Goal: Task Accomplishment & Management: Use online tool/utility

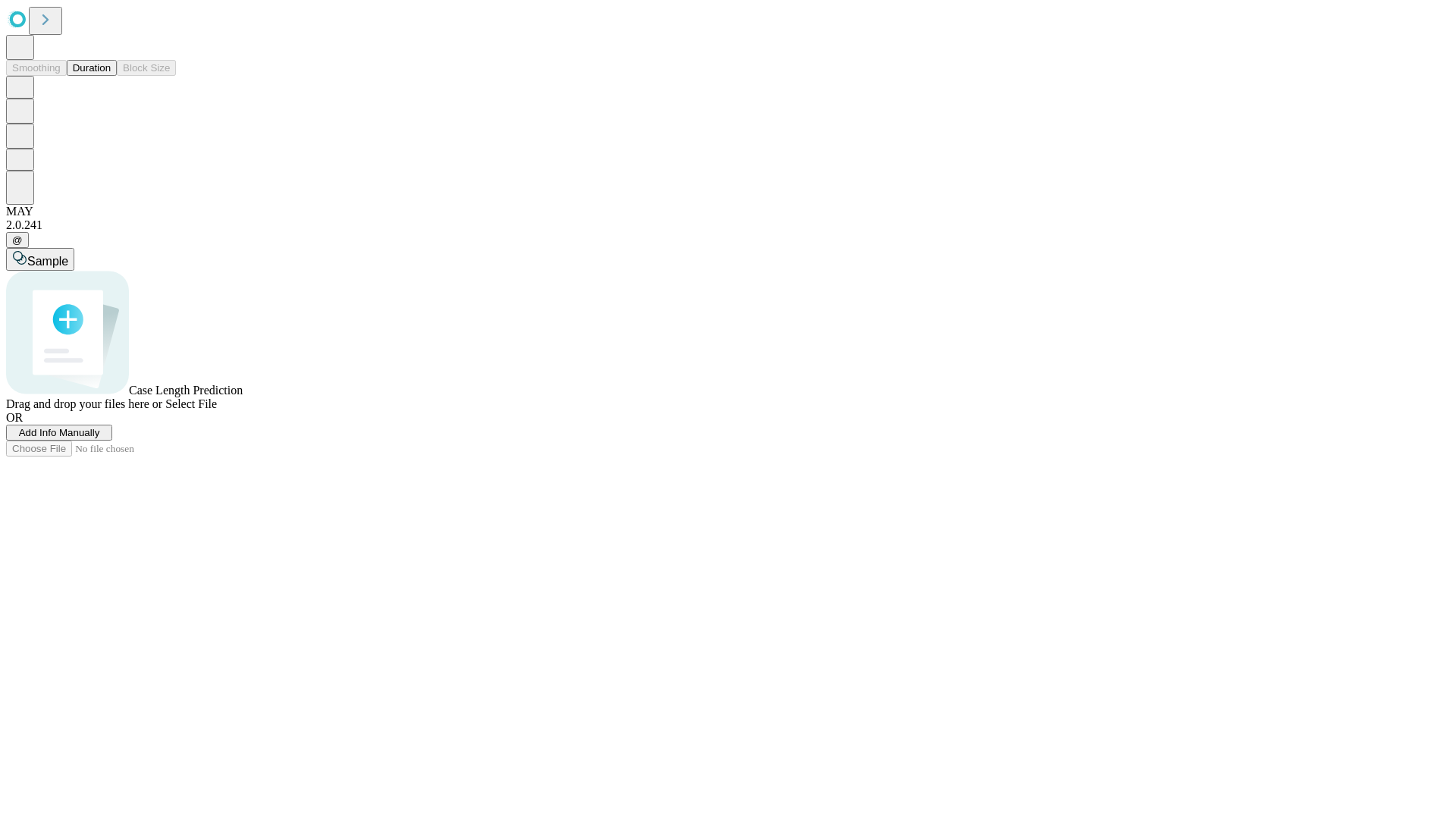
click at [111, 76] on button "Duration" at bounding box center [92, 67] width 50 height 16
click at [100, 438] on span "Add Info Manually" at bounding box center [59, 433] width 81 height 12
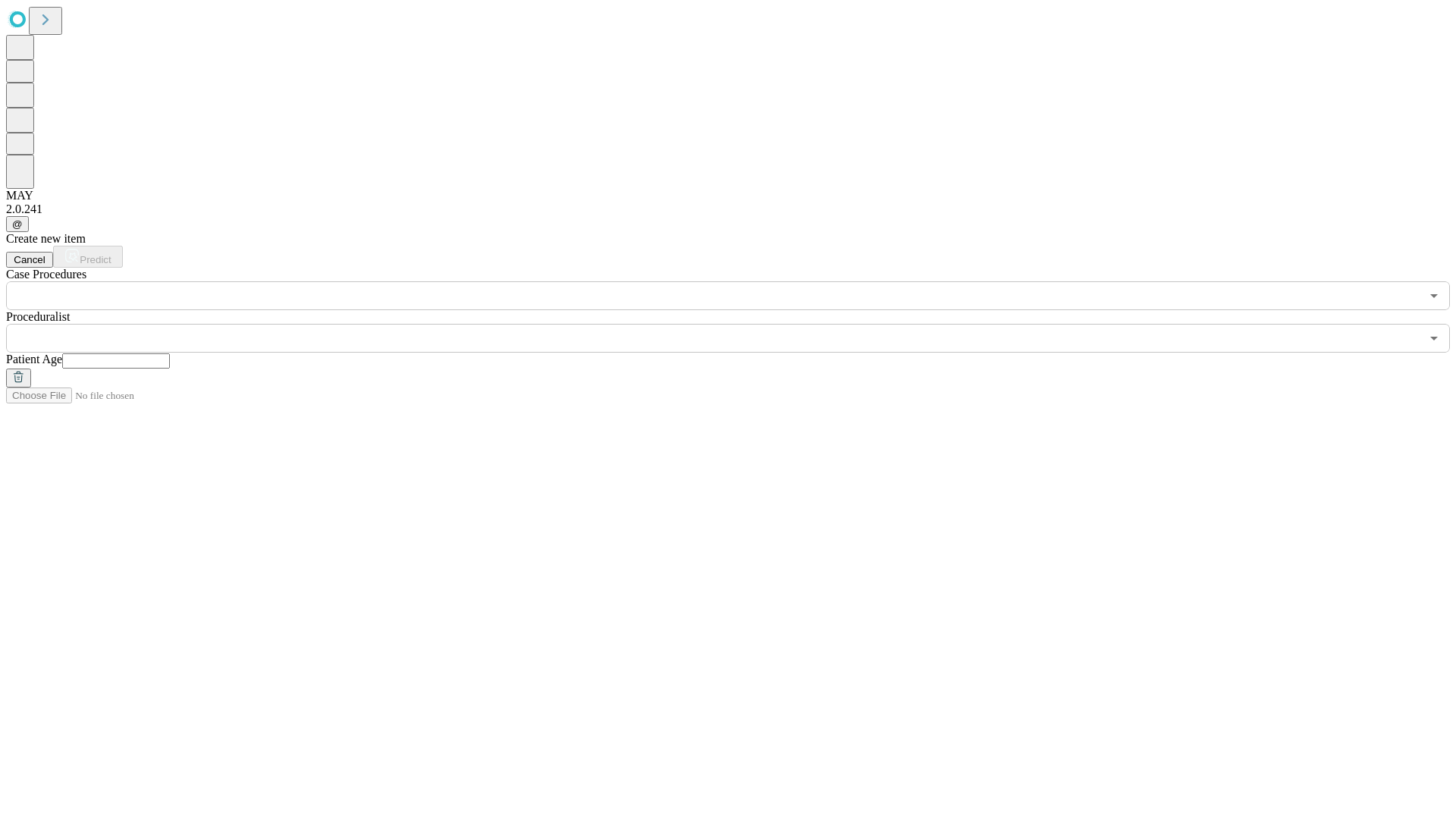
click at [170, 354] on input "text" at bounding box center [116, 361] width 107 height 15
type input "**"
click at [739, 324] on input "text" at bounding box center [712, 338] width 1414 height 29
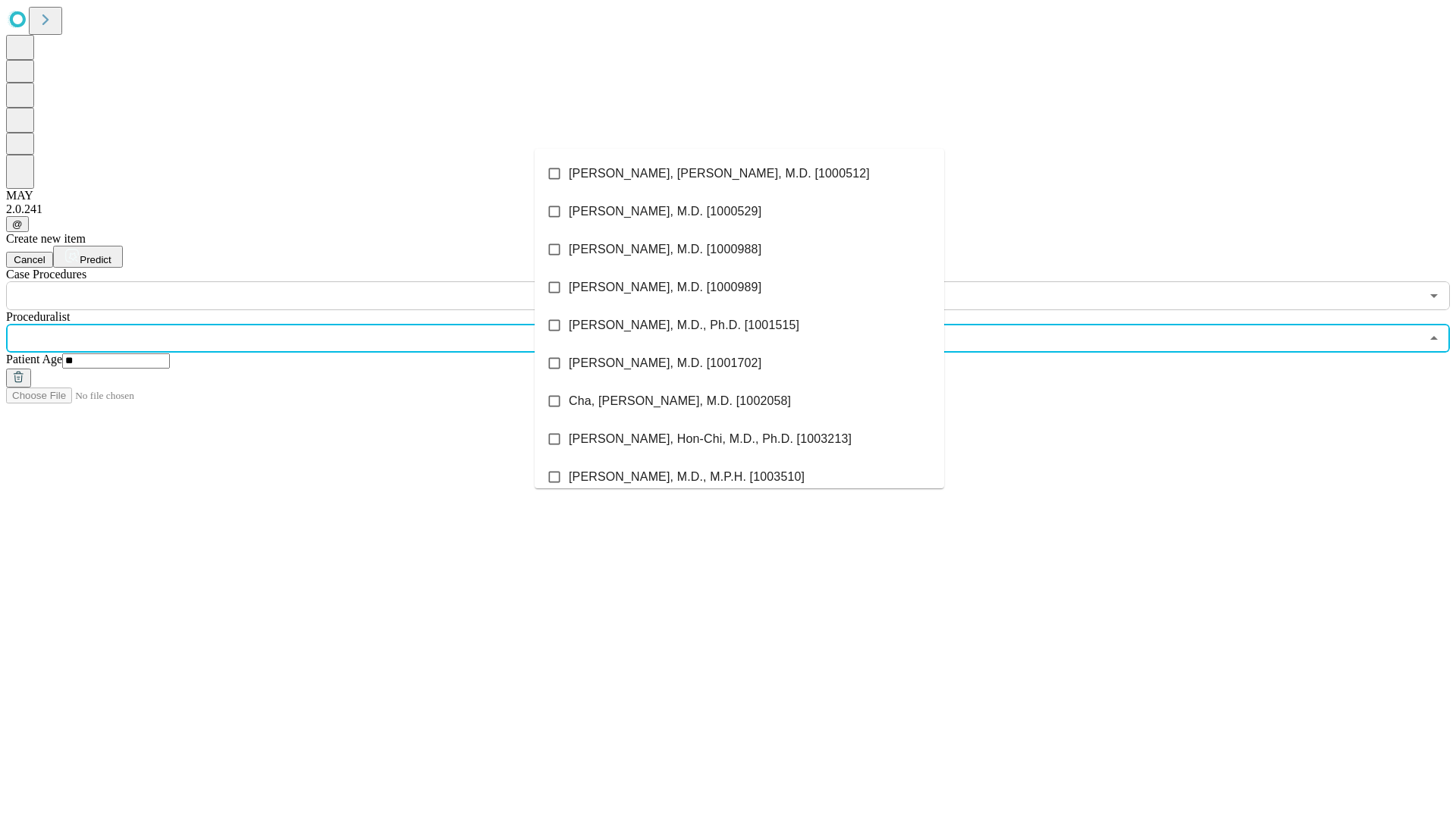
click at [740, 174] on li "[PERSON_NAME], [PERSON_NAME], M.D. [1000512]" at bounding box center [739, 174] width 409 height 38
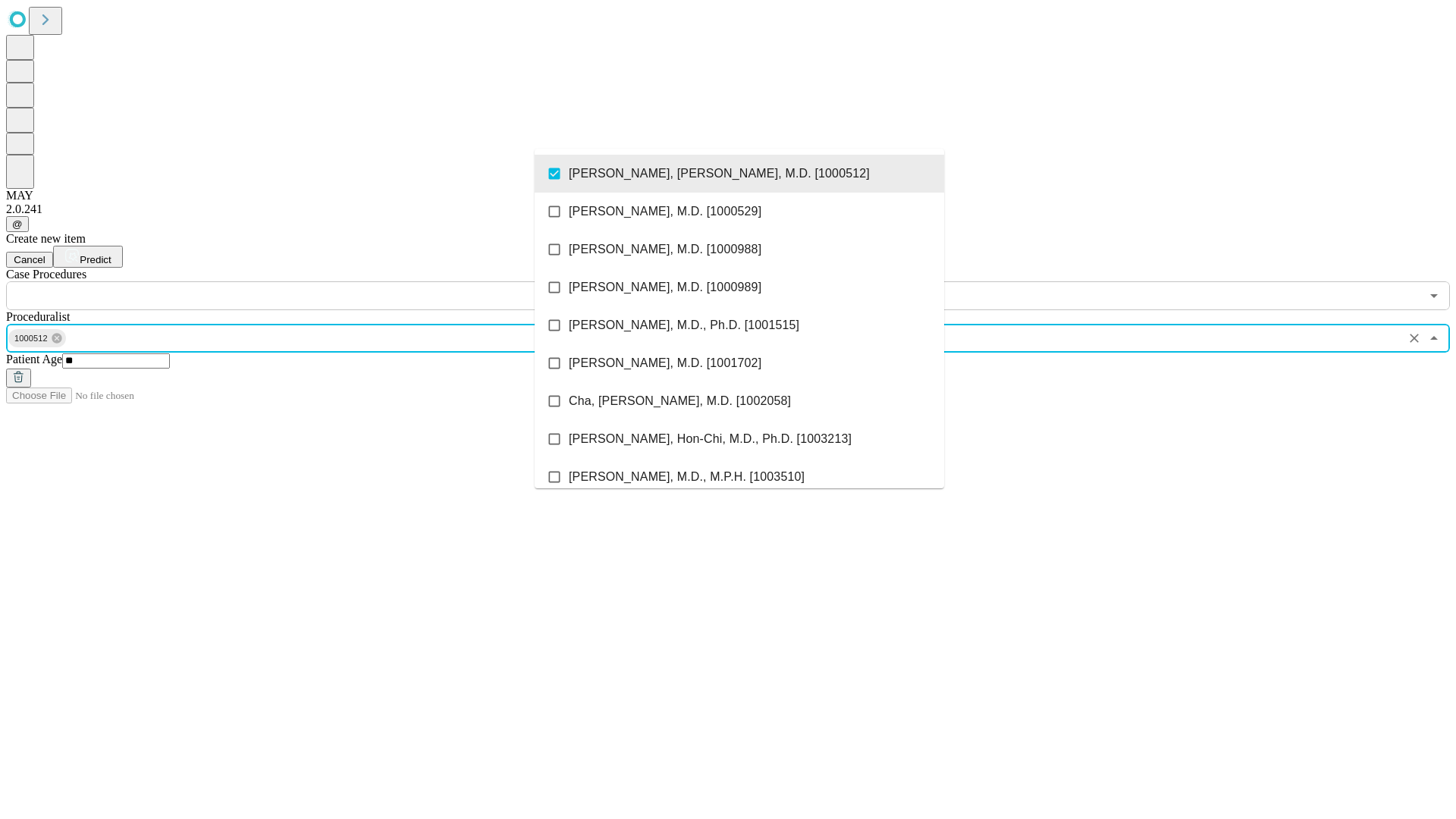
click at [318, 281] on input "text" at bounding box center [712, 295] width 1414 height 29
